Goal: Transaction & Acquisition: Purchase product/service

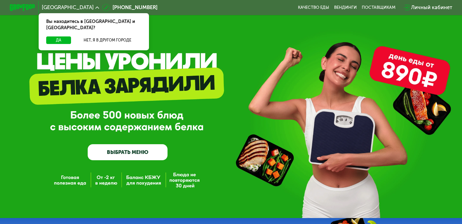
click at [128, 158] on link "ВЫБРАТЬ МЕНЮ" at bounding box center [128, 152] width 80 height 16
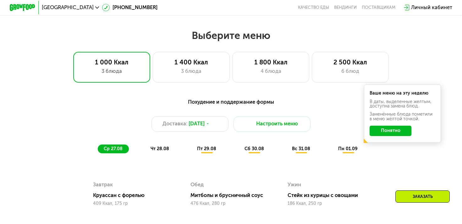
scroll to position [272, 0]
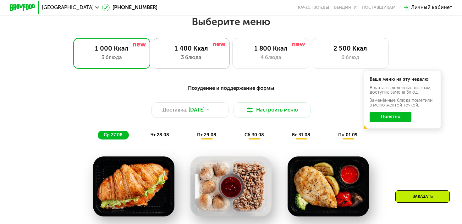
click at [200, 55] on div "3 блюда" at bounding box center [190, 58] width 63 height 8
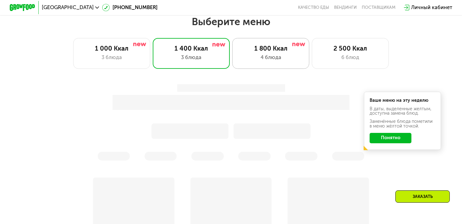
click at [278, 61] on div "4 блюда" at bounding box center [270, 58] width 63 height 8
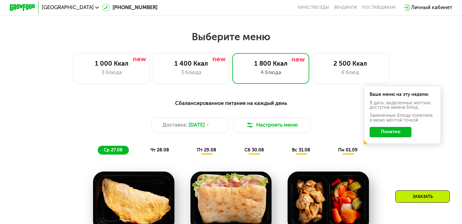
scroll to position [268, 0]
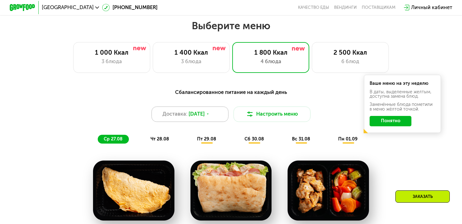
click at [198, 118] on div "Доставка: [DATE]" at bounding box center [189, 114] width 77 height 15
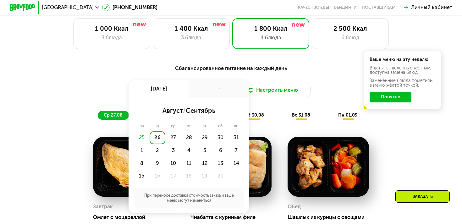
scroll to position [295, 0]
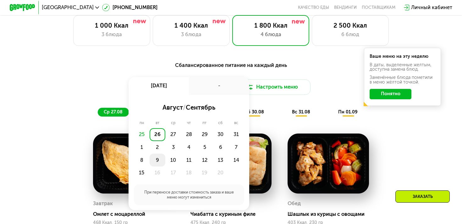
click at [165, 160] on div "9" at bounding box center [173, 160] width 16 height 13
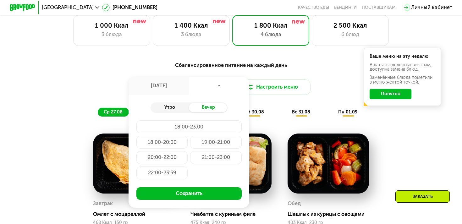
click at [173, 110] on div "Утро" at bounding box center [170, 107] width 39 height 9
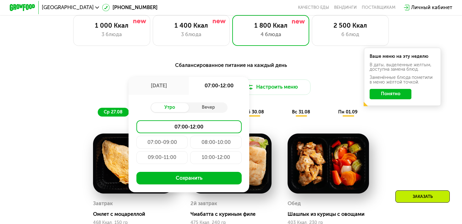
click at [162, 82] on div "[DATE]" at bounding box center [159, 86] width 60 height 18
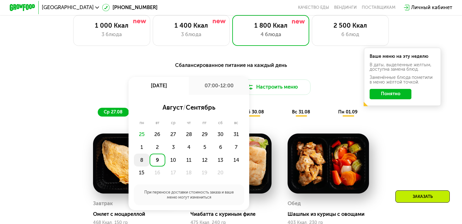
click at [150, 160] on div "8" at bounding box center [158, 160] width 16 height 13
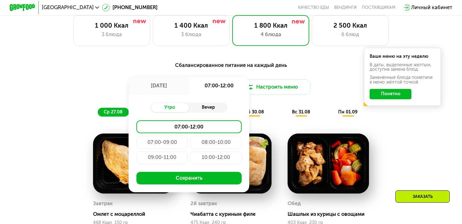
click at [209, 109] on div "Вечер" at bounding box center [208, 107] width 39 height 9
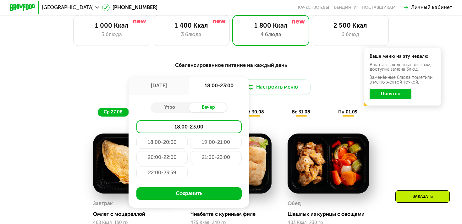
click at [269, 108] on div "ср 27.08 чт 28.08 пт 29.08 сб 30.08 вс 31.08 пн 01.09" at bounding box center [231, 112] width 266 height 9
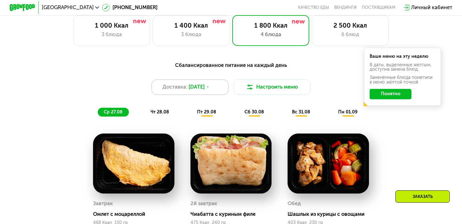
click at [195, 89] on span "[DATE]" at bounding box center [197, 87] width 16 height 8
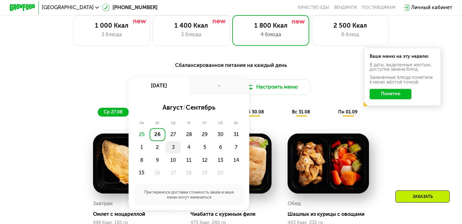
click at [181, 147] on div "3" at bounding box center [189, 147] width 16 height 13
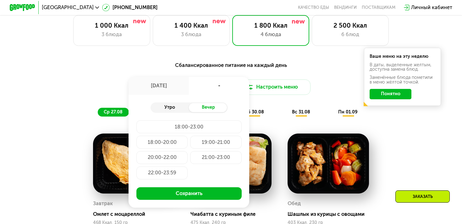
click at [172, 108] on div "Утро" at bounding box center [170, 107] width 39 height 9
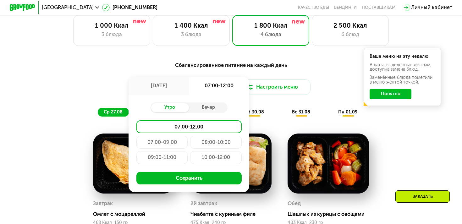
click at [188, 151] on div "08:00-10:00" at bounding box center [161, 157] width 51 height 13
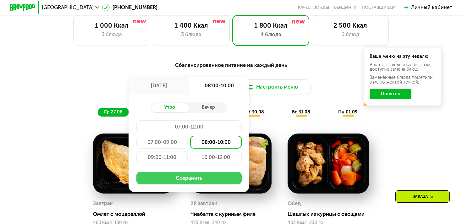
click at [185, 181] on button "Сохранить" at bounding box center [188, 178] width 105 height 13
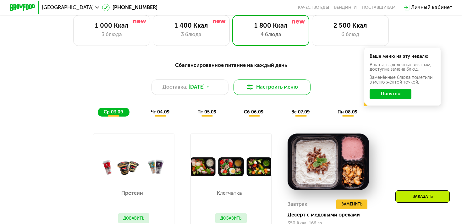
click at [249, 89] on img at bounding box center [250, 87] width 8 height 8
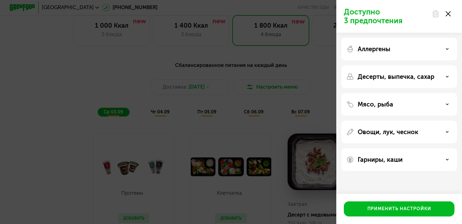
click at [391, 65] on div "Аллергены" at bounding box center [399, 76] width 116 height 23
click at [387, 48] on p "Аллергены" at bounding box center [374, 49] width 33 height 8
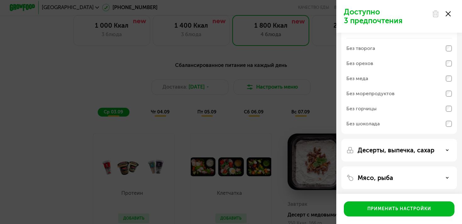
scroll to position [23, 0]
click at [373, 86] on div "Без меда" at bounding box center [399, 93] width 106 height 15
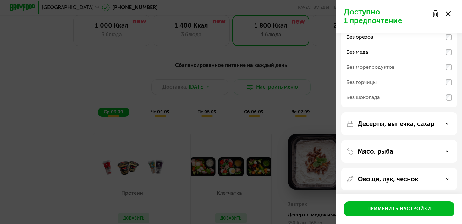
scroll to position [53, 0]
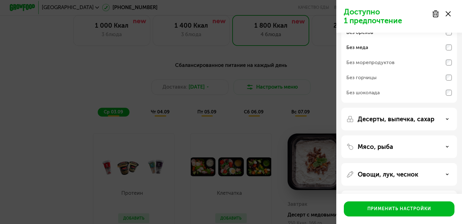
click at [422, 163] on div "Мясо, рыба" at bounding box center [399, 174] width 116 height 23
click at [450, 147] on div "Мясо, рыба" at bounding box center [399, 147] width 106 height 8
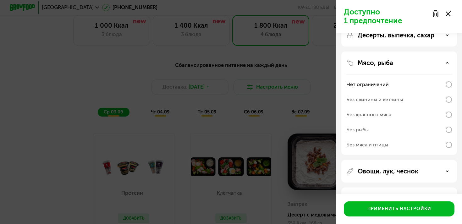
scroll to position [160, 0]
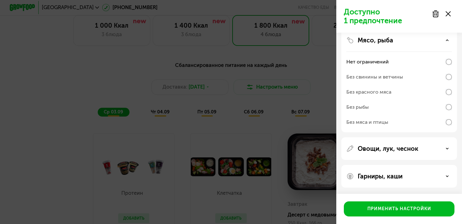
click at [414, 181] on div "Гарниры, каши" at bounding box center [399, 176] width 116 height 23
click at [435, 176] on div "Гарниры, каши" at bounding box center [399, 177] width 106 height 8
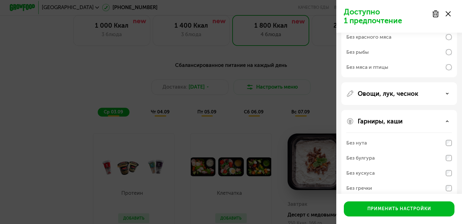
scroll to position [241, 0]
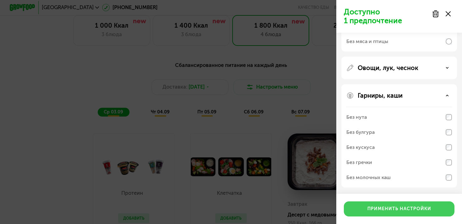
click at [408, 211] on div "Применить настройки" at bounding box center [399, 209] width 64 height 6
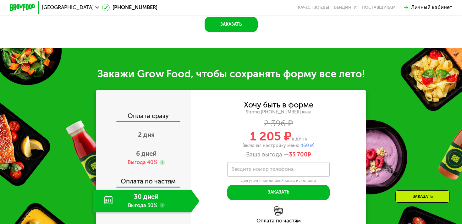
scroll to position [716, 0]
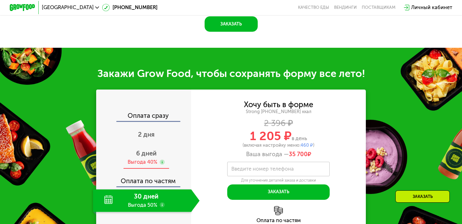
click at [151, 159] on div "Выгода 40%" at bounding box center [143, 162] width 30 height 7
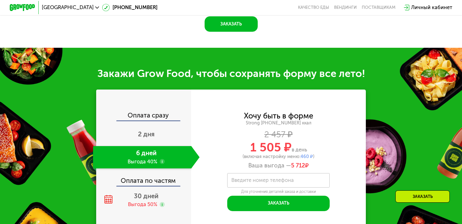
scroll to position [752, 0]
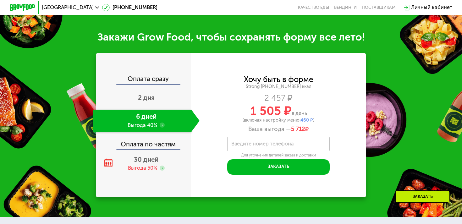
click at [150, 145] on div "Оплата по частям" at bounding box center [144, 141] width 94 height 15
click at [145, 96] on span "2 дня" at bounding box center [146, 98] width 17 height 8
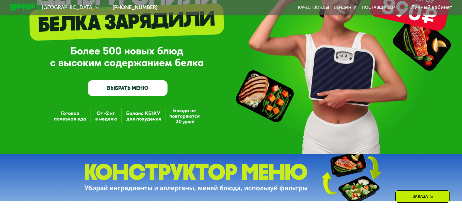
scroll to position [0, 0]
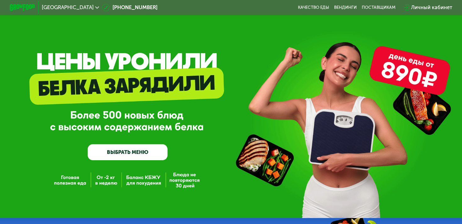
click at [104, 154] on link "ВЫБРАТЬ МЕНЮ" at bounding box center [128, 152] width 80 height 16
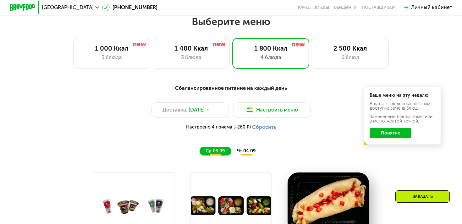
scroll to position [272, 0]
click at [382, 135] on button "Понятно" at bounding box center [391, 133] width 42 height 10
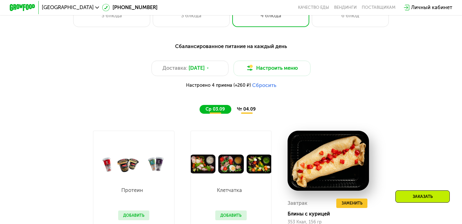
scroll to position [315, 0]
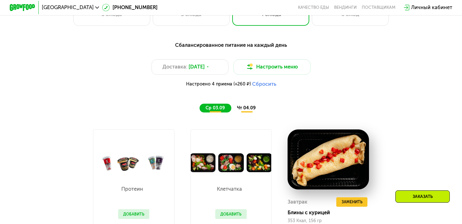
click at [247, 105] on span "чт 04.09" at bounding box center [246, 107] width 19 height 5
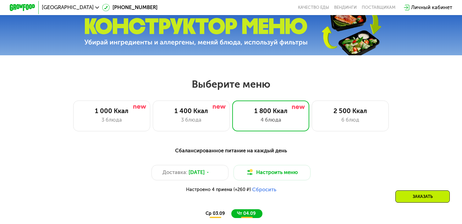
scroll to position [207, 0]
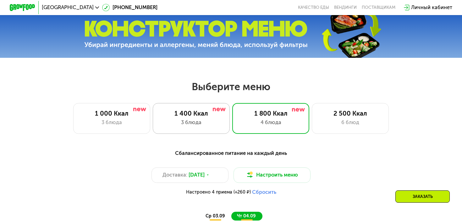
click at [232, 127] on div "1 400 Ккал 3 блюда" at bounding box center [270, 118] width 77 height 31
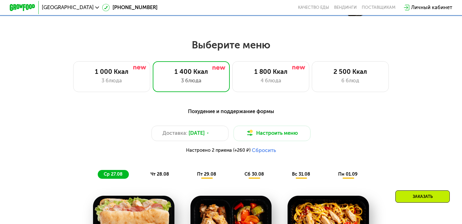
scroll to position [251, 0]
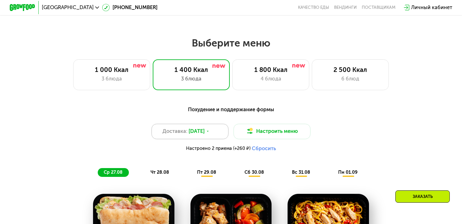
click at [205, 130] on span "[DATE]" at bounding box center [197, 132] width 16 height 8
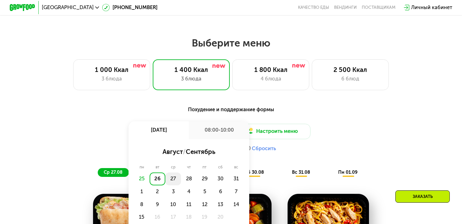
click at [181, 180] on div "27" at bounding box center [189, 179] width 16 height 13
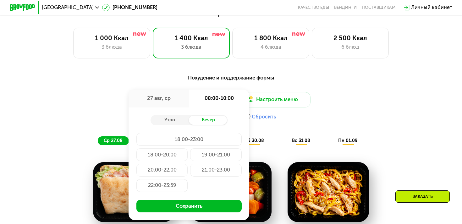
scroll to position [283, 0]
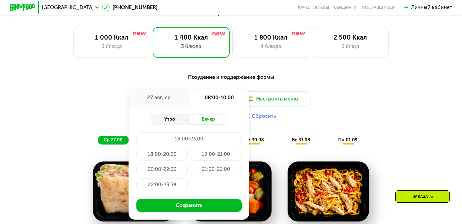
click at [170, 120] on div "Утро" at bounding box center [170, 119] width 39 height 9
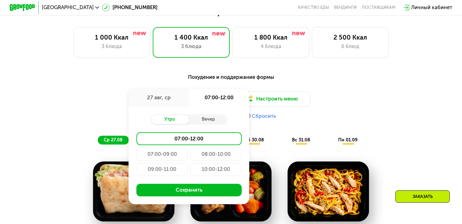
click at [190, 154] on div "07:00-09:00" at bounding box center [215, 154] width 51 height 13
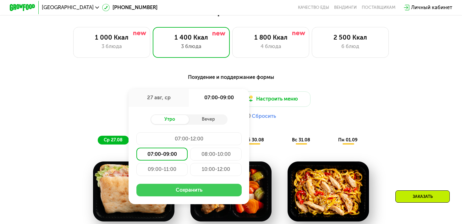
click at [181, 192] on button "Сохранить" at bounding box center [188, 190] width 105 height 13
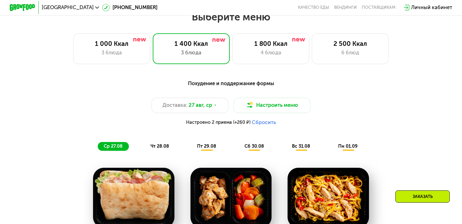
scroll to position [274, 0]
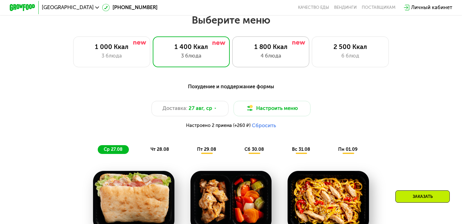
click at [259, 47] on div "1 800 Ккал" at bounding box center [270, 47] width 63 height 8
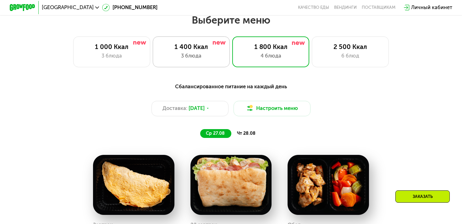
click at [202, 50] on div "1 400 Ккал" at bounding box center [190, 47] width 63 height 8
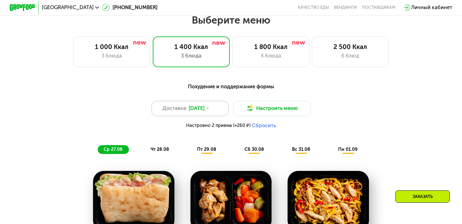
click at [209, 108] on use at bounding box center [208, 108] width 2 height 1
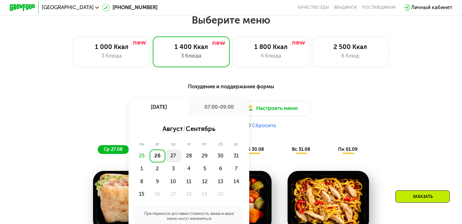
click at [181, 154] on div "27" at bounding box center [189, 156] width 16 height 13
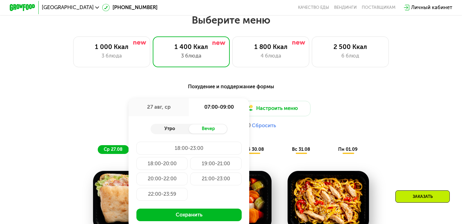
click at [177, 128] on div "Утро" at bounding box center [170, 128] width 39 height 9
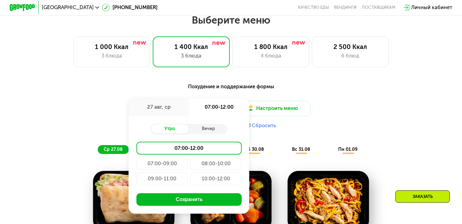
click at [190, 161] on div "07:00-09:00" at bounding box center [215, 163] width 51 height 13
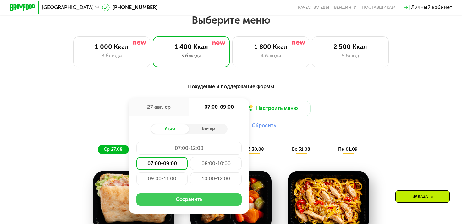
click at [209, 200] on button "Сохранить" at bounding box center [188, 199] width 105 height 13
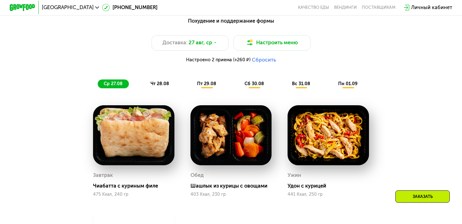
scroll to position [336, 0]
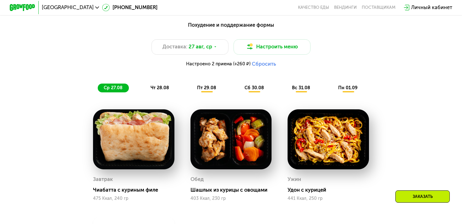
click at [160, 88] on span "чт 28.08" at bounding box center [160, 87] width 19 height 5
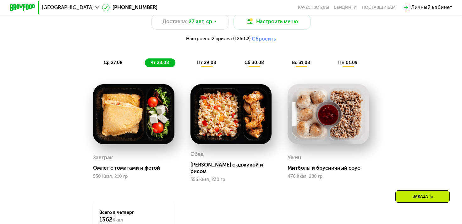
scroll to position [363, 0]
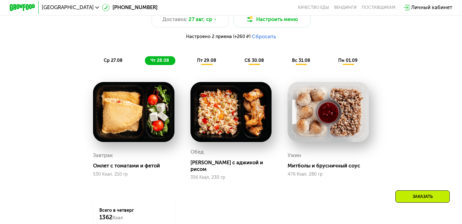
click at [145, 63] on div "ср 27.08" at bounding box center [160, 60] width 31 height 9
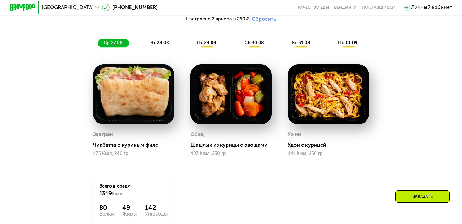
scroll to position [379, 0]
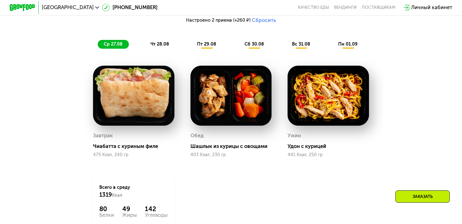
click at [160, 42] on span "чт 28.08" at bounding box center [160, 43] width 19 height 5
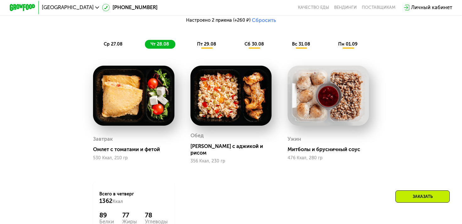
click at [209, 44] on span "пт 29.08" at bounding box center [206, 43] width 19 height 5
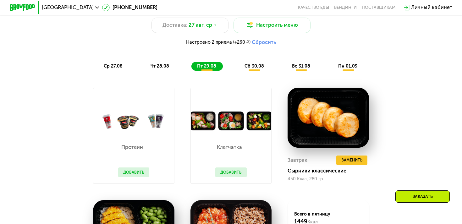
scroll to position [354, 0]
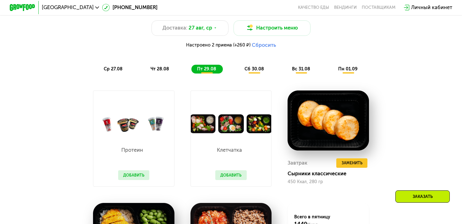
click at [161, 69] on span "чт 28.08" at bounding box center [160, 68] width 19 height 5
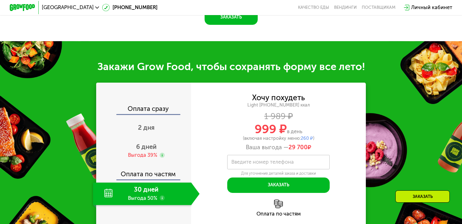
scroll to position [622, 0]
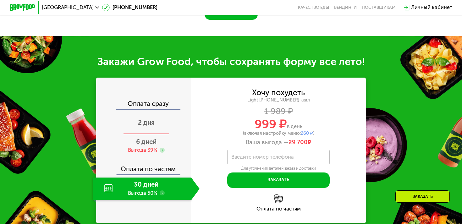
click at [146, 112] on div "2 дня" at bounding box center [146, 123] width 107 height 22
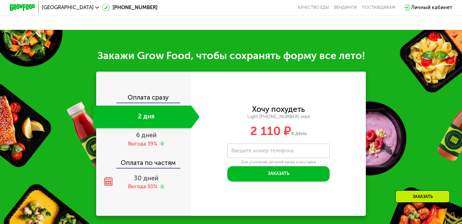
scroll to position [606, 0]
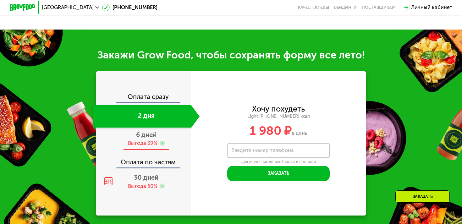
click at [147, 135] on span "6 дней" at bounding box center [146, 135] width 20 height 8
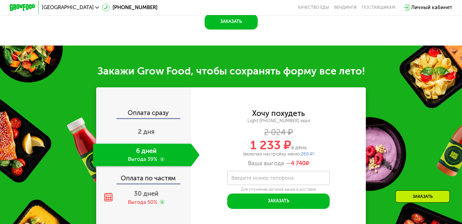
scroll to position [622, 0]
